Goal: Navigation & Orientation: Go to known website

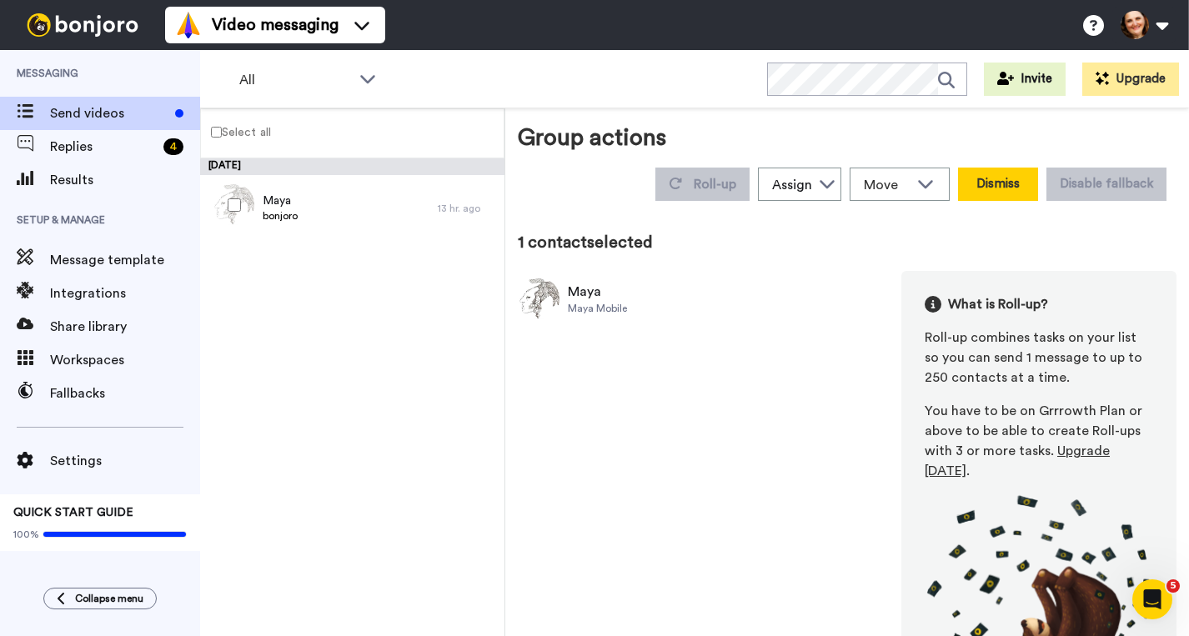
click at [1000, 182] on button "Dismiss" at bounding box center [998, 184] width 80 height 33
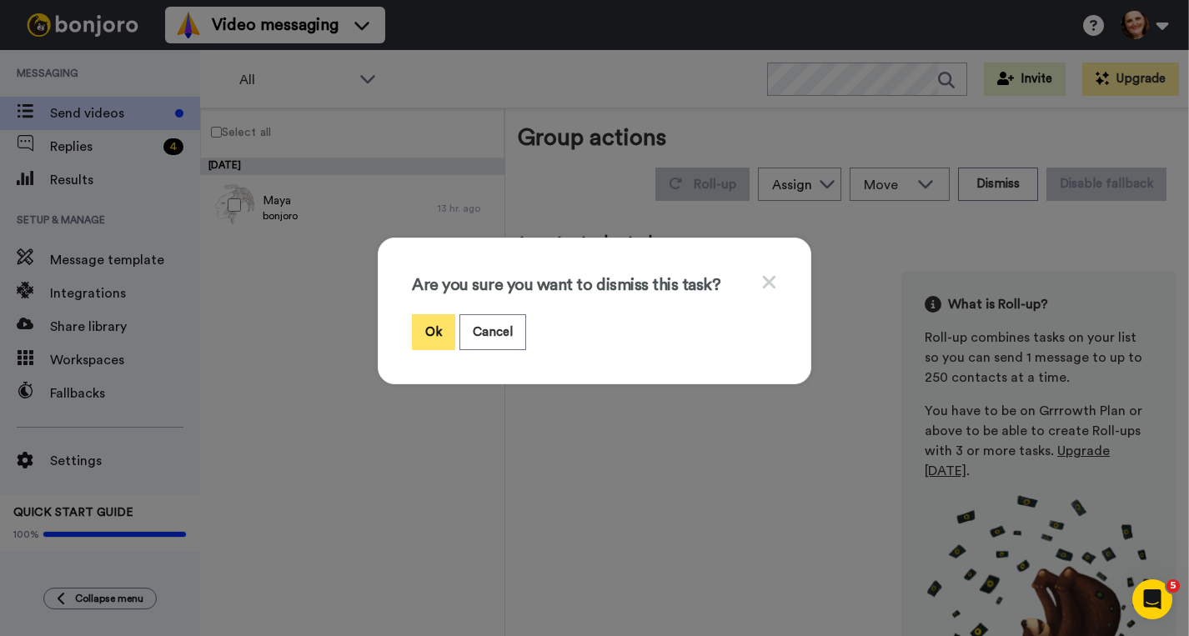
click at [436, 333] on button "Ok" at bounding box center [433, 332] width 43 height 36
